Goal: Find contact information: Find contact information

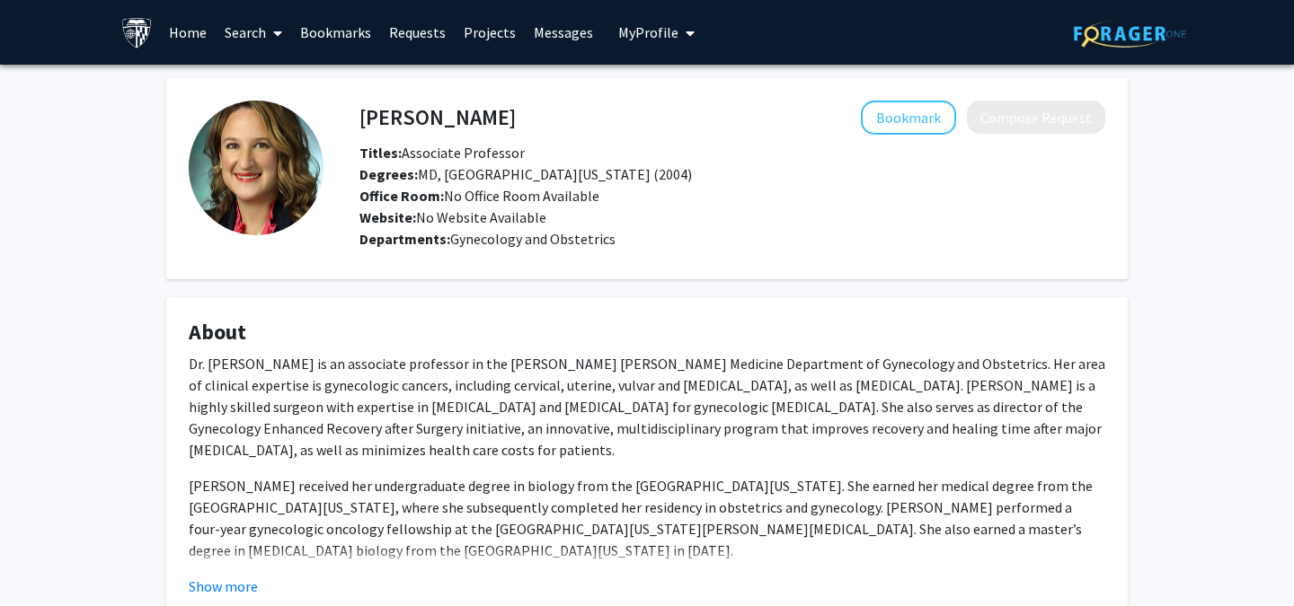
drag, startPoint x: 0, startPoint y: 0, endPoint x: 1146, endPoint y: 83, distance: 1148.6
click at [1146, 83] on div "Rebecca Stone Bookmark Compose Request Titles: Associate Professor Degrees: MD,…" at bounding box center [647, 448] width 1294 height 767
click at [431, 122] on h4 "Rebecca Stone" at bounding box center [437, 117] width 156 height 33
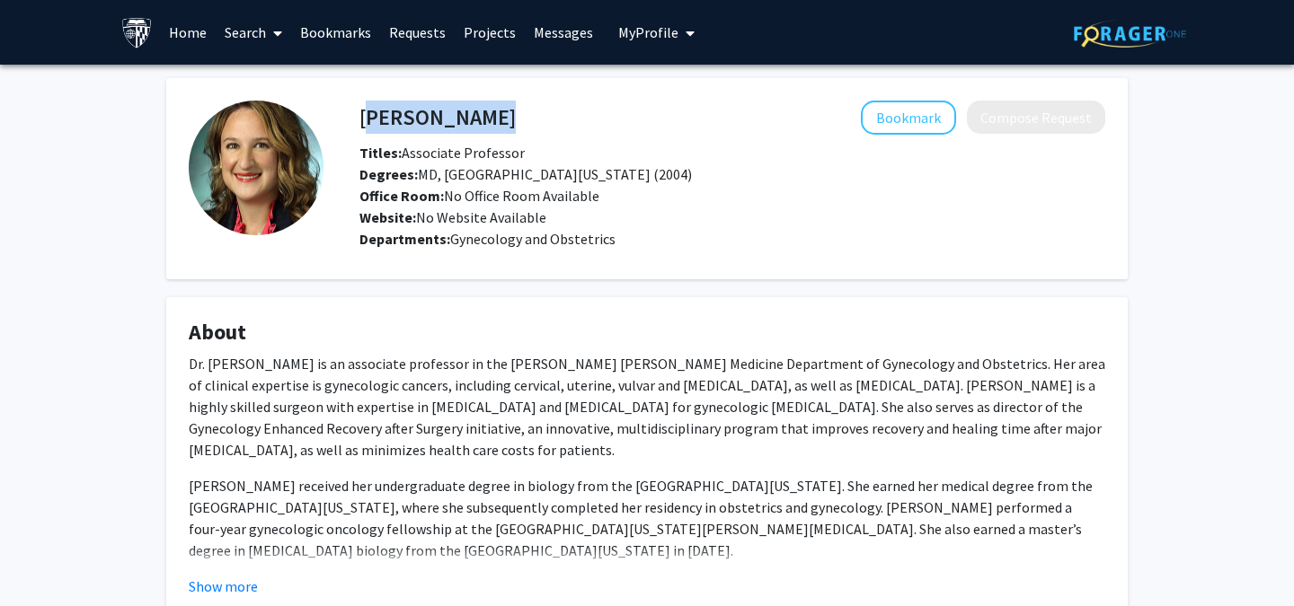
copy h4 "Rebecca Stone"
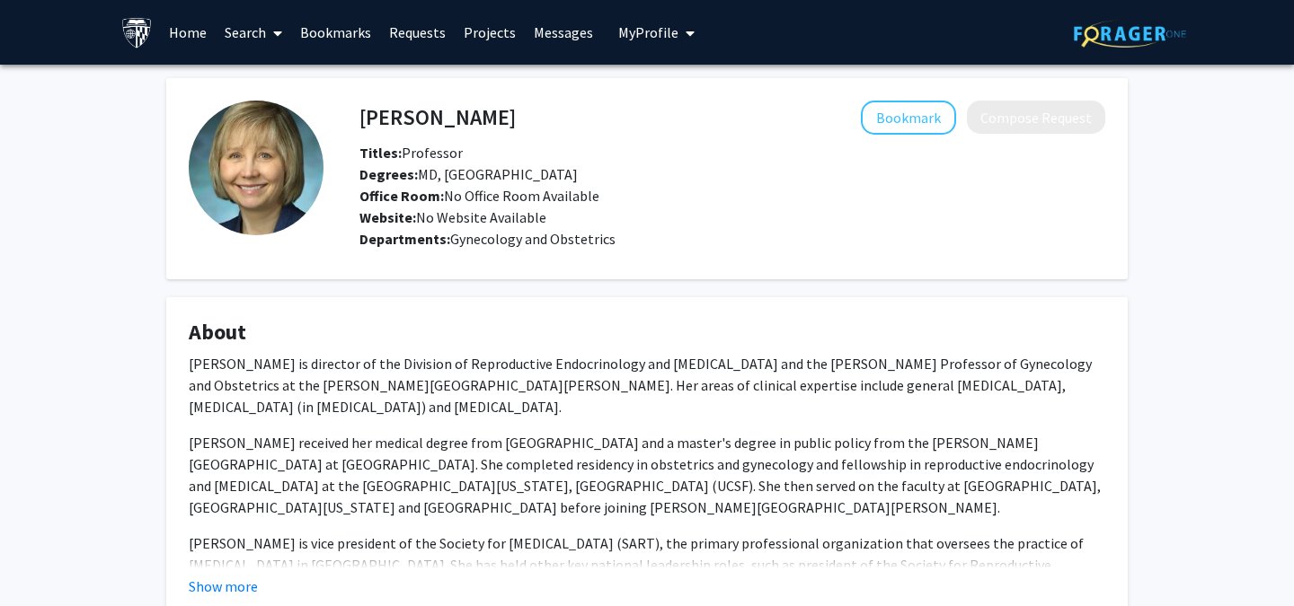
click at [400, 110] on h4 "[PERSON_NAME]" at bounding box center [437, 117] width 156 height 33
click at [400, 110] on h4 "Valerie Baker" at bounding box center [437, 117] width 156 height 33
copy h4 "Valerie Baker"
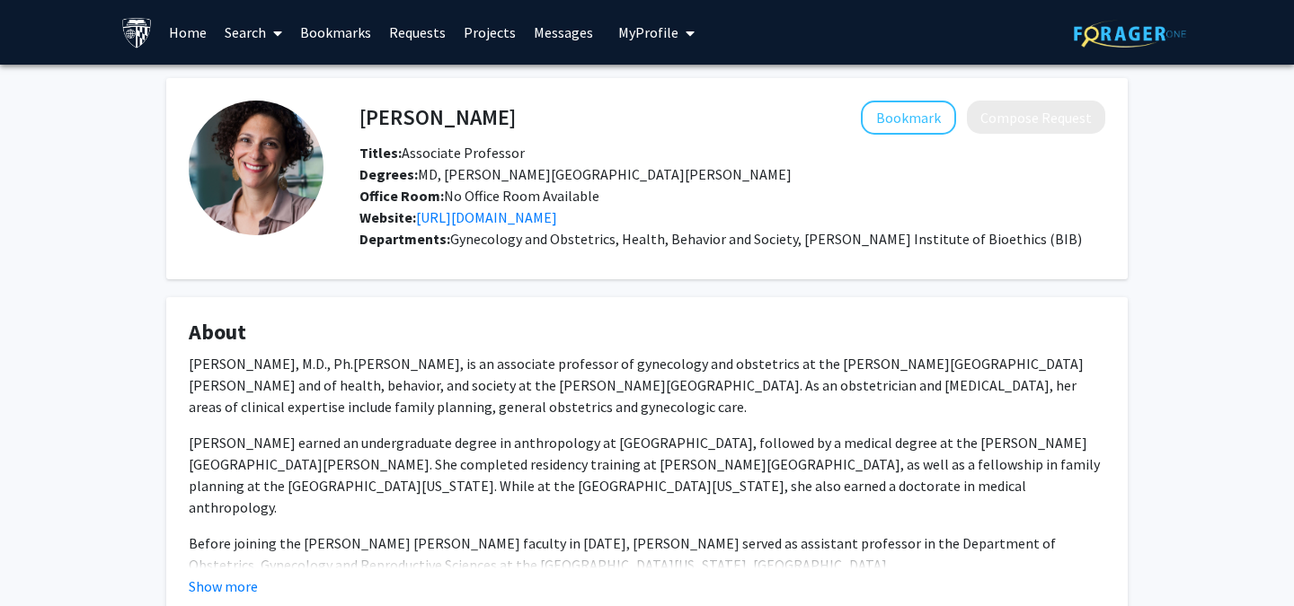
click at [384, 116] on h4 "Carolyn Sufrin" at bounding box center [437, 117] width 156 height 33
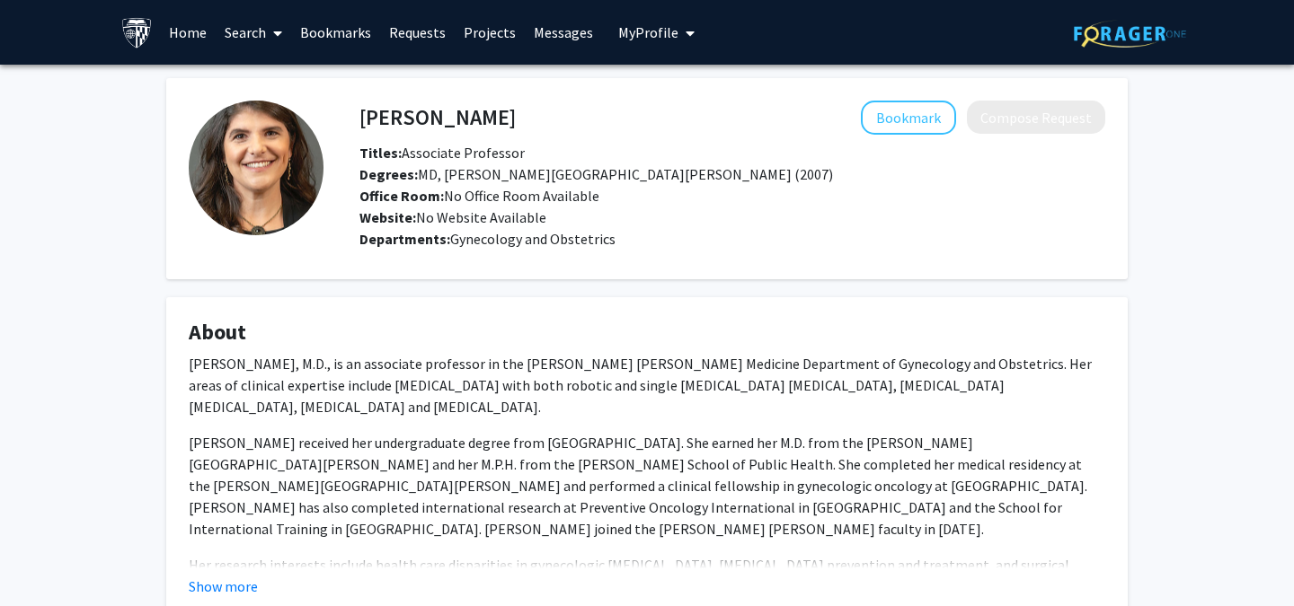
click at [465, 120] on h4 "[PERSON_NAME]" at bounding box center [437, 117] width 156 height 33
click at [465, 120] on h4 "Kimberly Levinson" at bounding box center [437, 117] width 156 height 33
copy h4 "Kimberly Levinson"
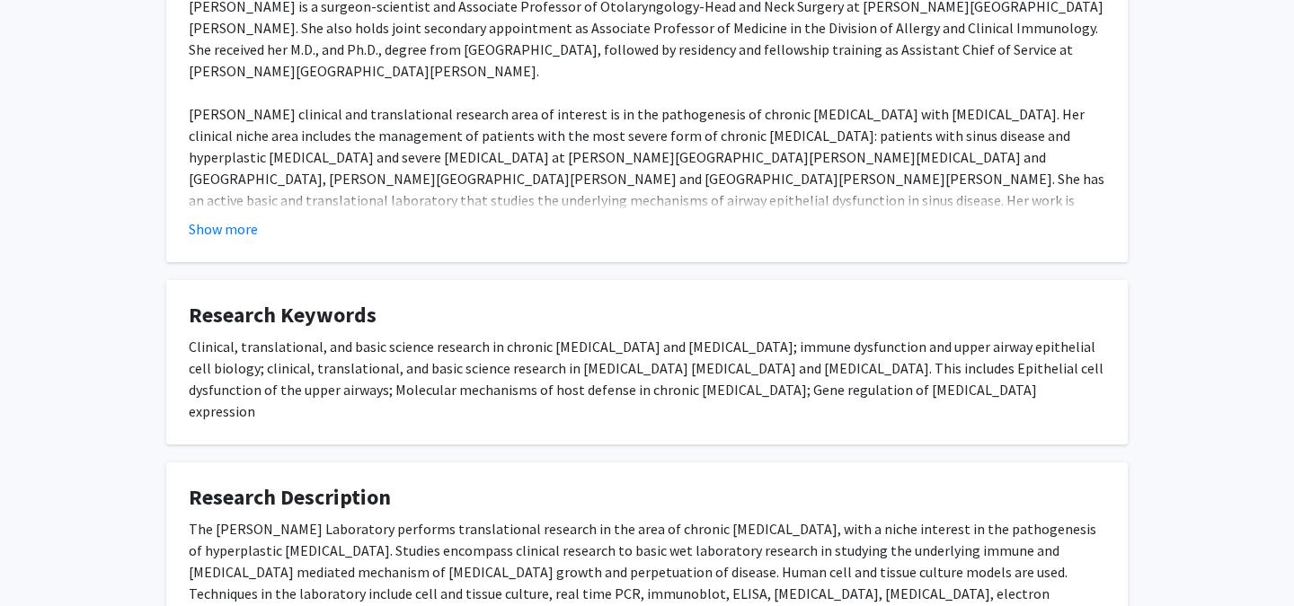
scroll to position [735, 0]
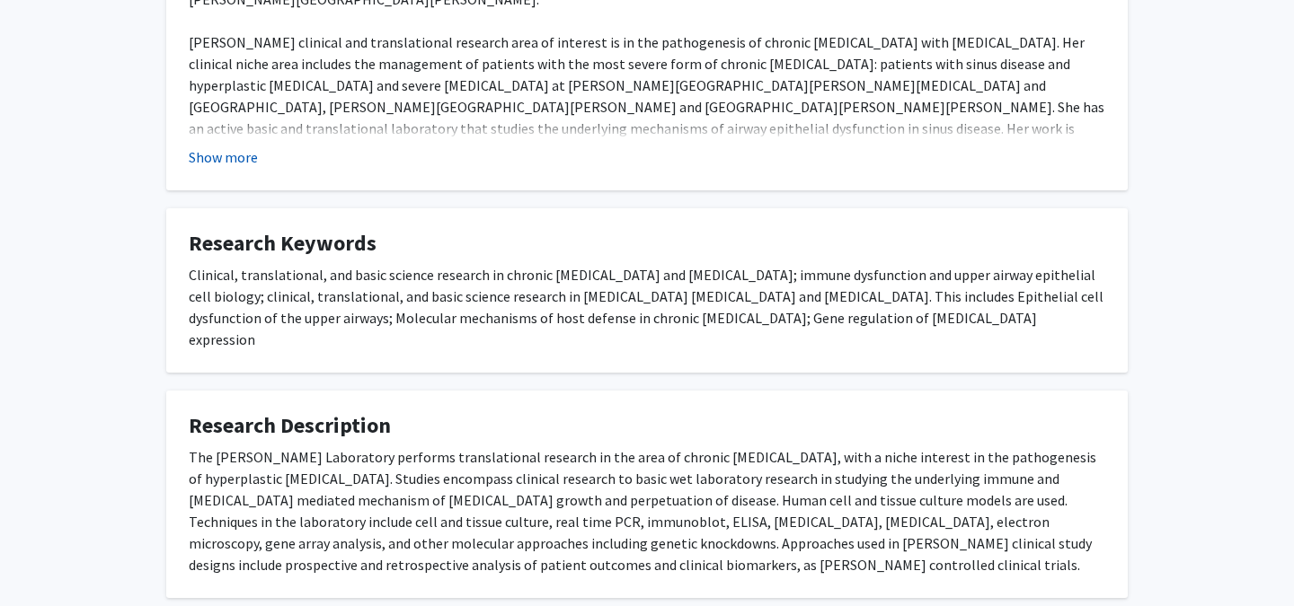
click at [239, 157] on button "Show more" at bounding box center [223, 157] width 69 height 22
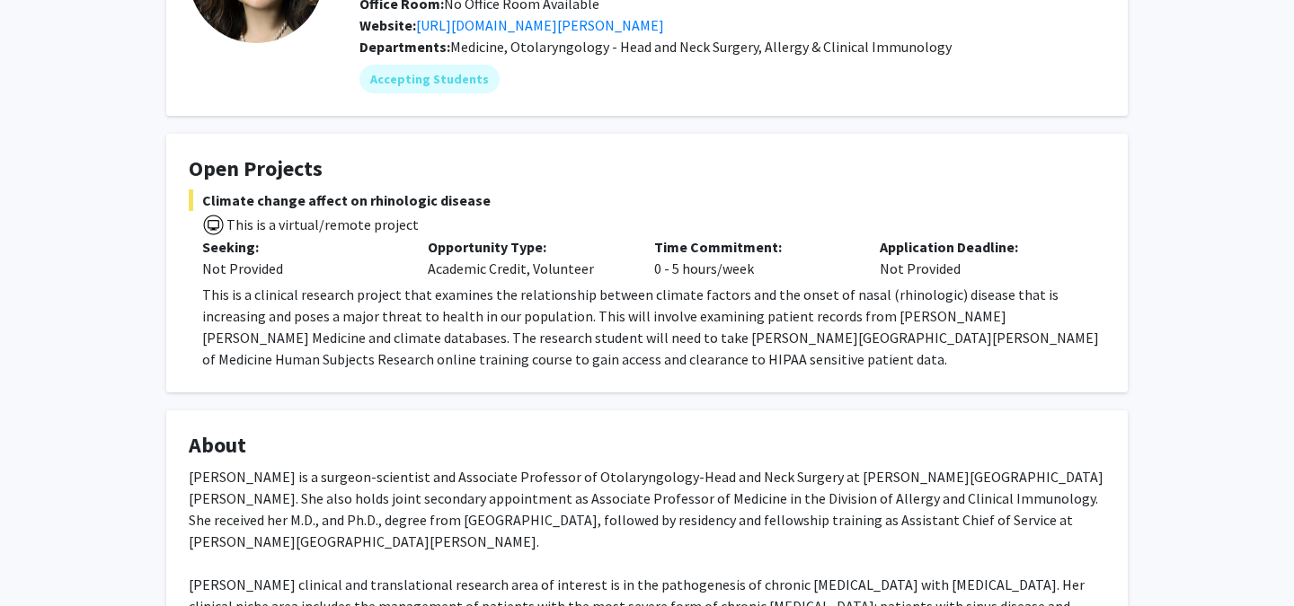
scroll to position [0, 0]
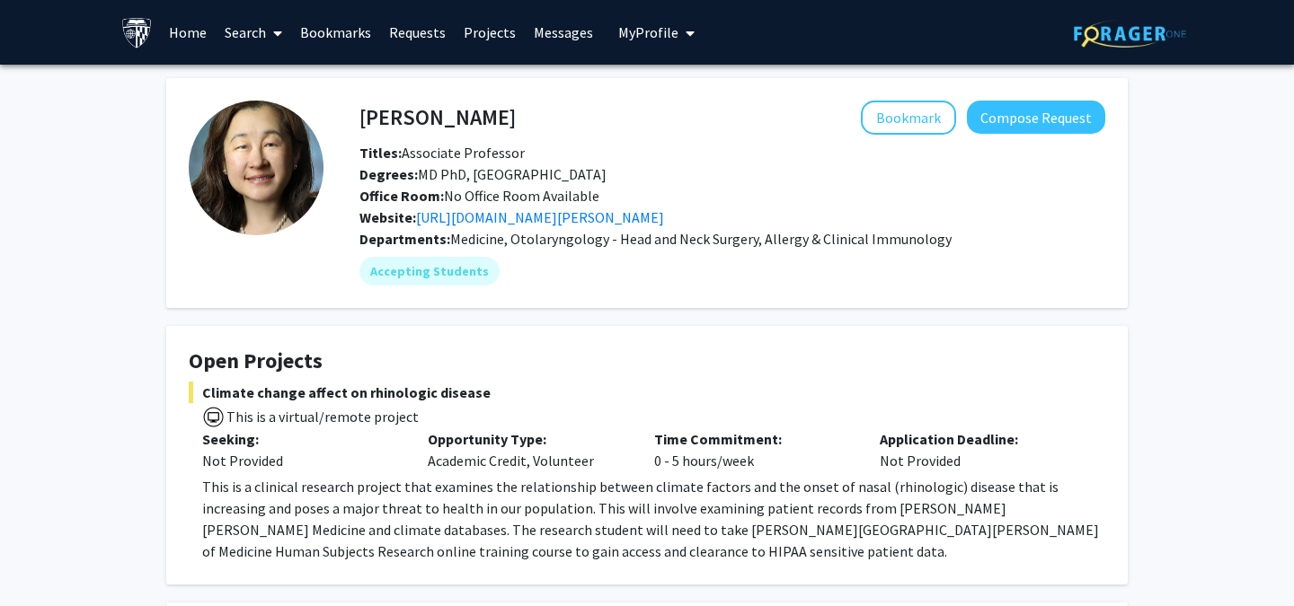
click at [405, 123] on h4 "[PERSON_NAME]" at bounding box center [437, 117] width 156 height 33
click at [395, 112] on h4 "Jean Kim" at bounding box center [437, 117] width 156 height 33
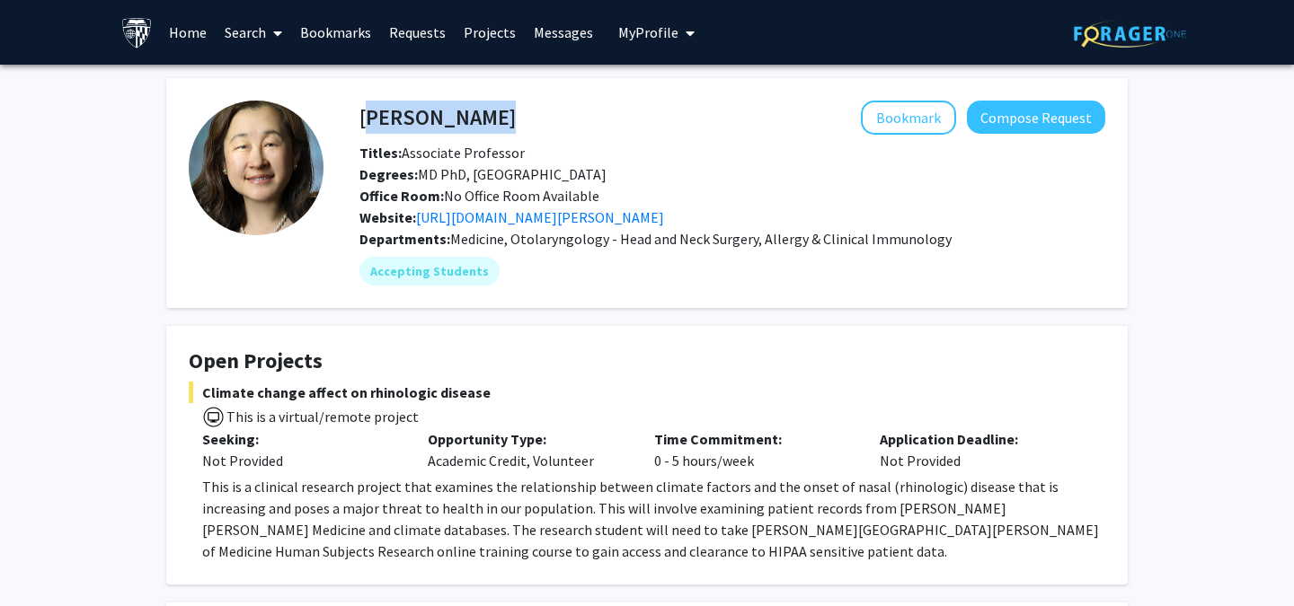
copy h4 "Jean Kim"
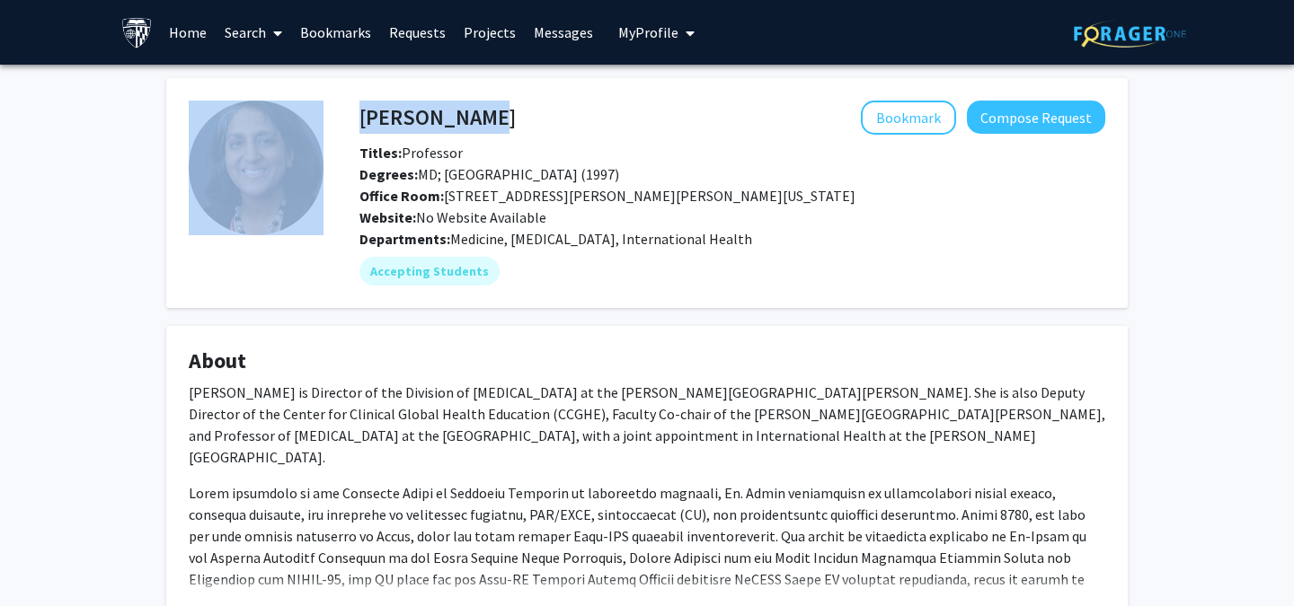
drag, startPoint x: 470, startPoint y: 113, endPoint x: 310, endPoint y: 107, distance: 160.1
click at [310, 107] on fg-card-body "Amita Gupta Bookmark Compose Request Titles: Professor Degrees: MD; Harvard Med…" at bounding box center [647, 193] width 916 height 185
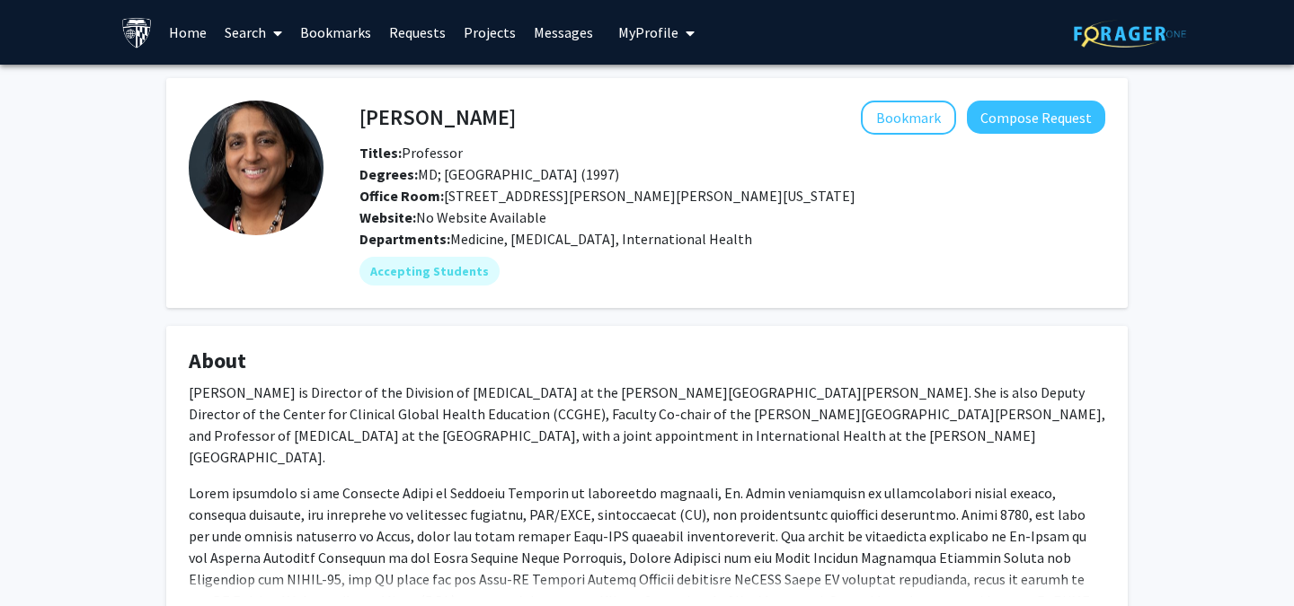
click at [379, 106] on h4 "Amita Gupta" at bounding box center [437, 117] width 156 height 33
click at [376, 111] on h4 "Amita Gupta" at bounding box center [437, 117] width 156 height 33
copy h4 "Amita Gupta"
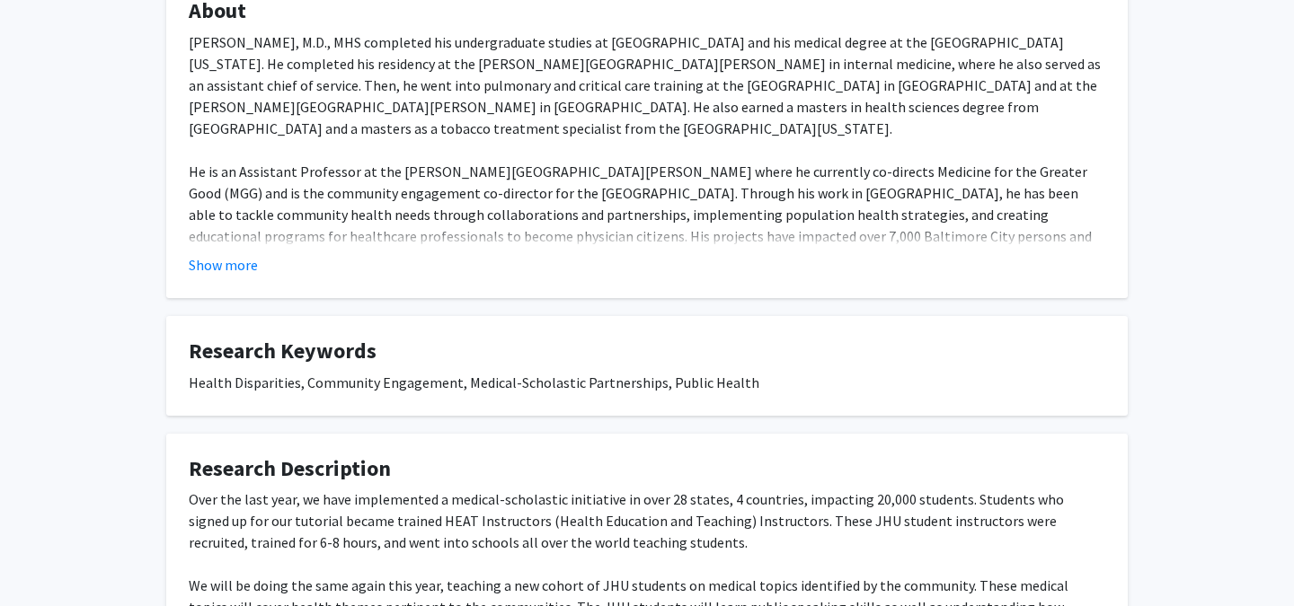
scroll to position [373, 0]
click at [239, 261] on button "Show more" at bounding box center [223, 264] width 69 height 22
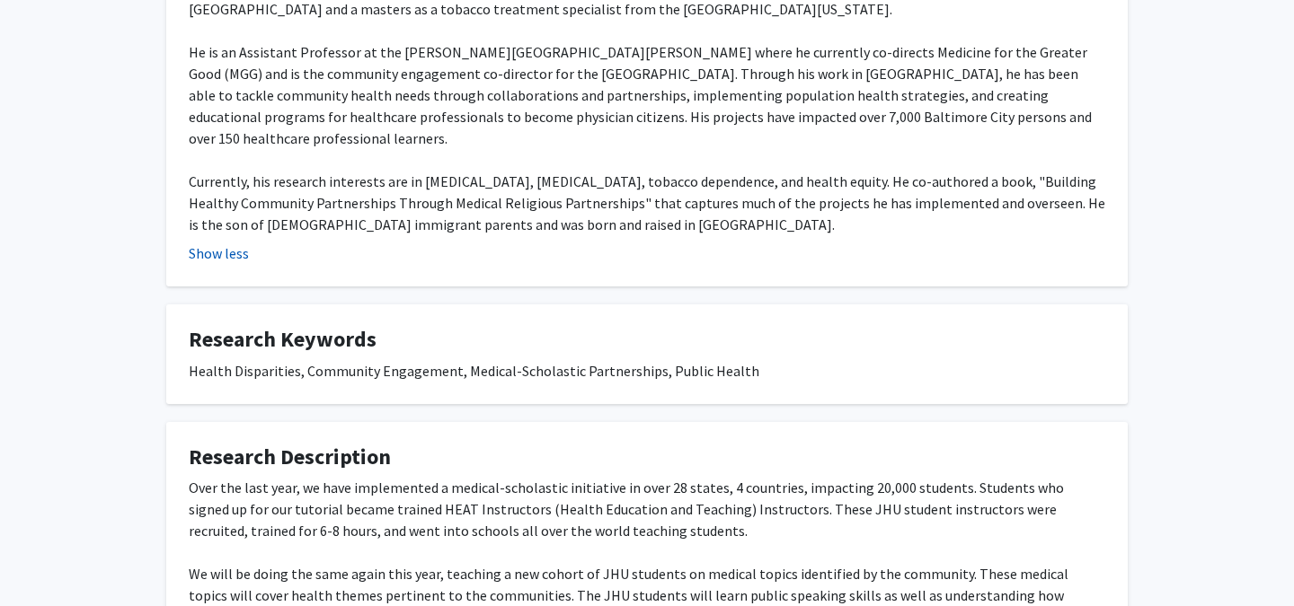
scroll to position [0, 0]
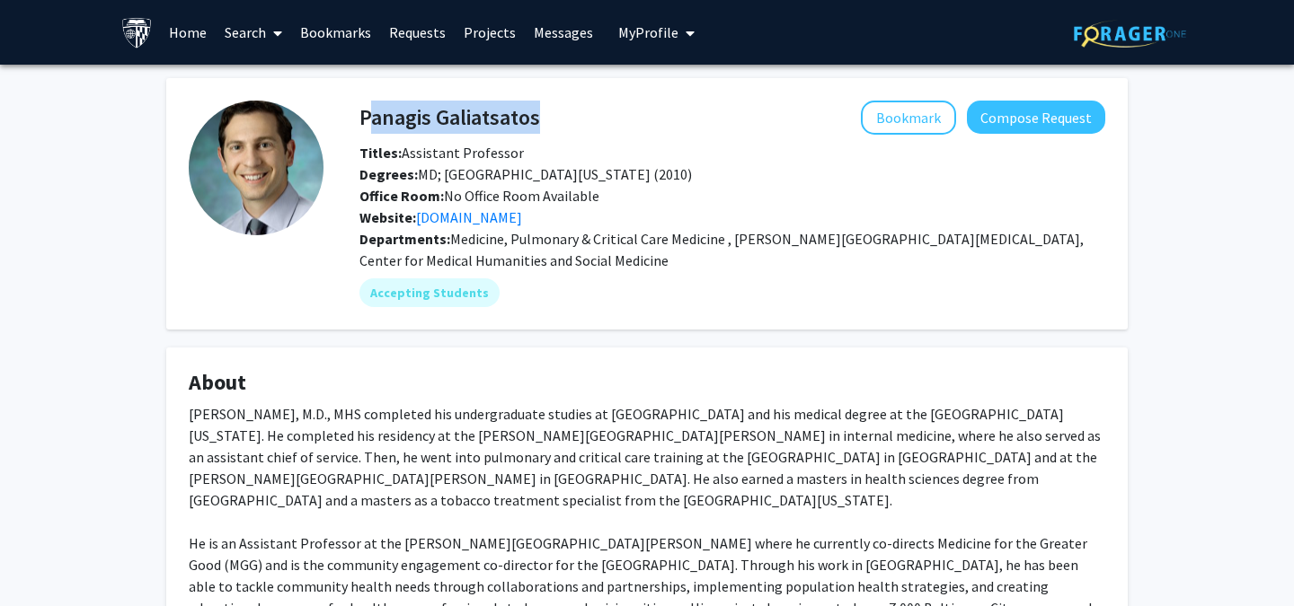
drag, startPoint x: 548, startPoint y: 122, endPoint x: 363, endPoint y: 112, distance: 185.4
click at [363, 114] on div "Panagis Galiatsatos Bookmark Compose Request" at bounding box center [732, 118] width 773 height 34
copy h4 "Panagis Galiatsatos"
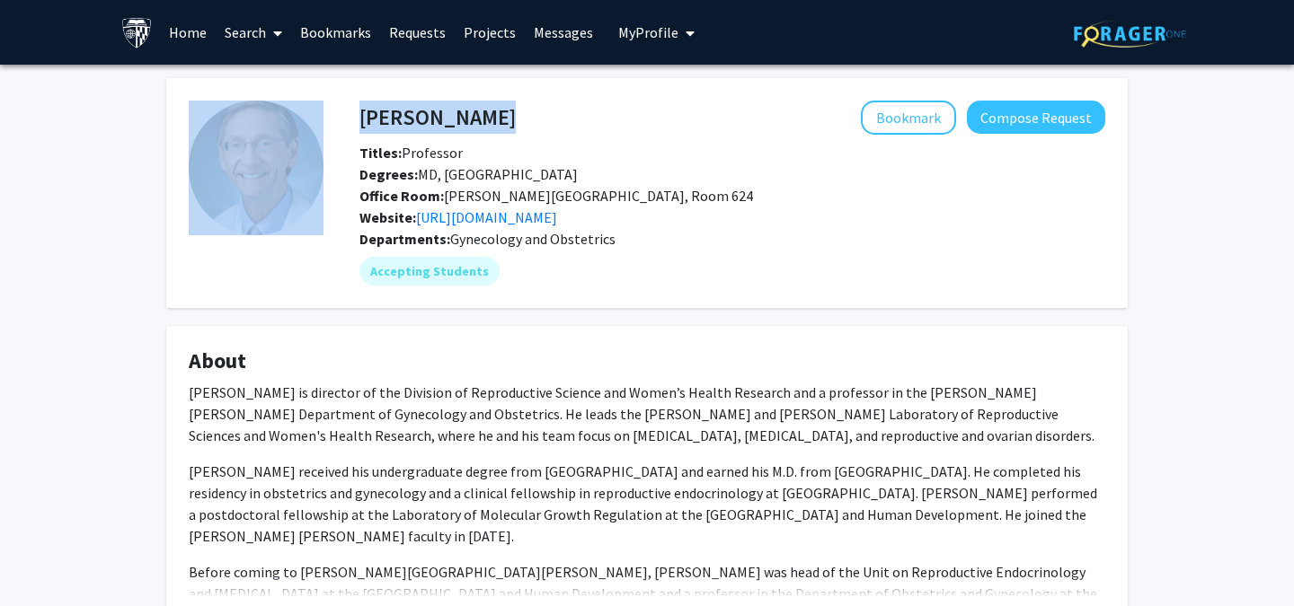
drag, startPoint x: 495, startPoint y: 115, endPoint x: 313, endPoint y: 115, distance: 182.4
click at [313, 115] on fg-card-body "[PERSON_NAME] Bookmark Compose Request Titles: Professor [PERSON_NAME]: MD, [GE…" at bounding box center [647, 193] width 916 height 185
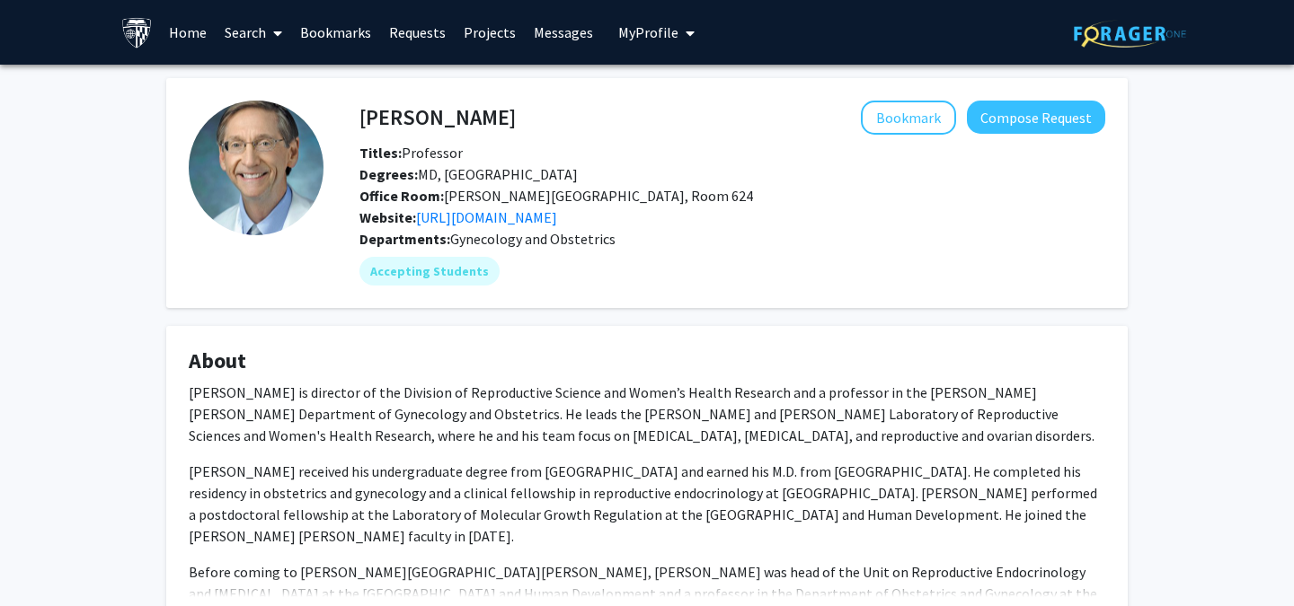
click at [457, 110] on h4 "[PERSON_NAME]" at bounding box center [437, 117] width 156 height 33
copy h4 "[PERSON_NAME]"
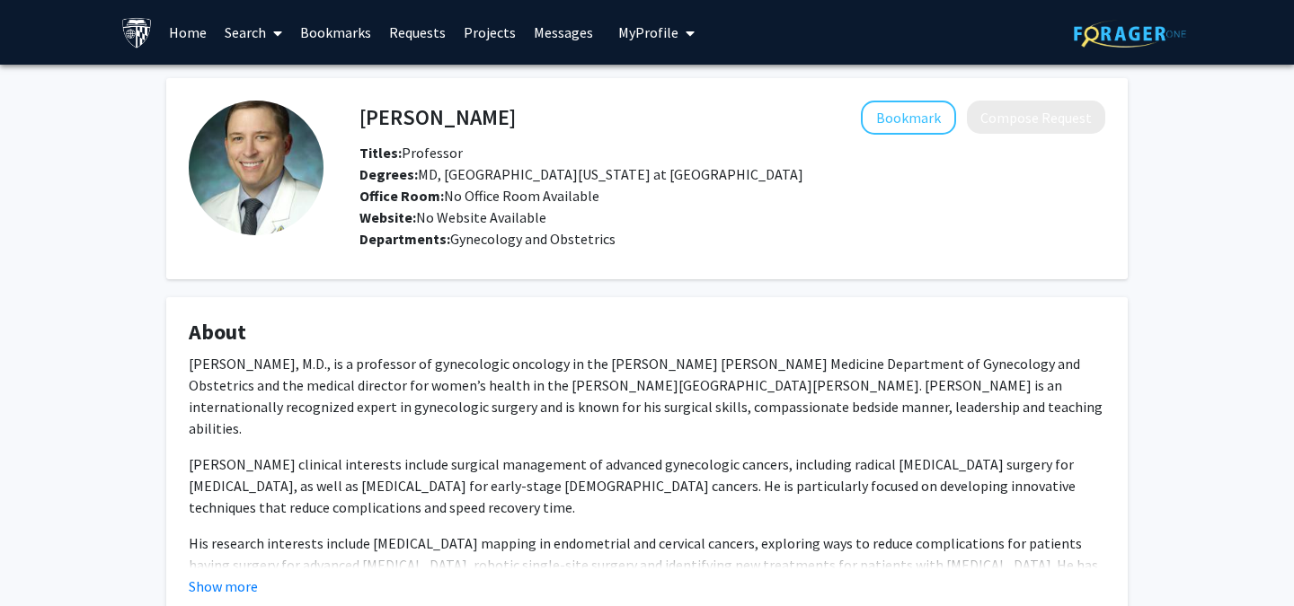
click at [406, 116] on h4 "[PERSON_NAME]" at bounding box center [437, 117] width 156 height 33
click at [406, 116] on h4 "Edward Tanner" at bounding box center [437, 117] width 156 height 33
copy h4 "Edward Tanner"
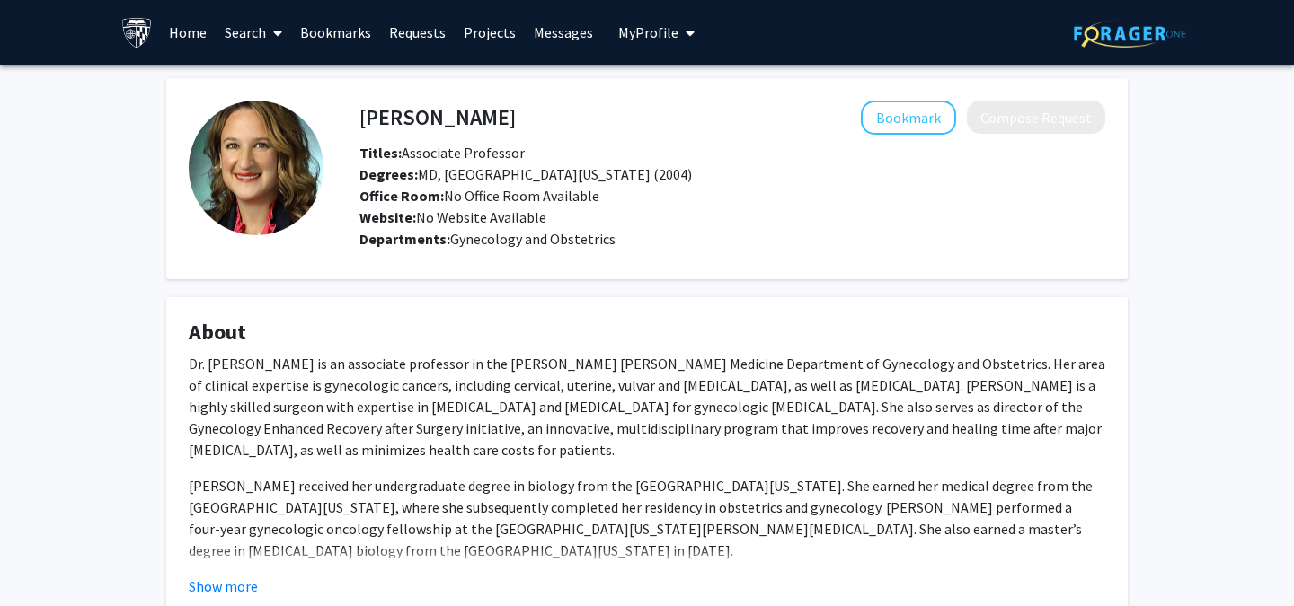
click at [390, 116] on h4 "[PERSON_NAME]" at bounding box center [437, 117] width 156 height 33
copy h4 "[PERSON_NAME]"
